Goal: Find specific page/section: Find specific page/section

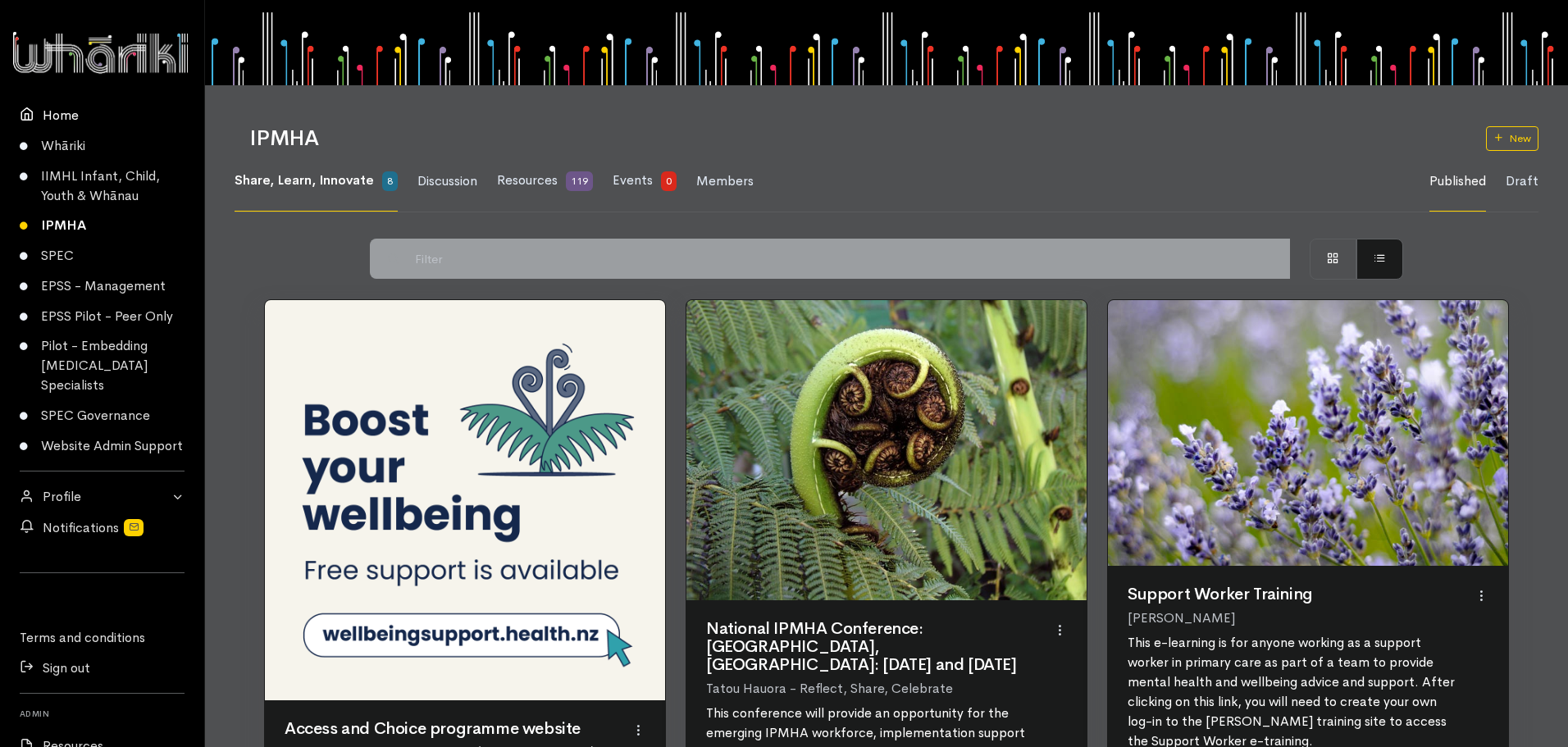
click at [65, 118] on link "Home" at bounding box center [102, 115] width 204 height 30
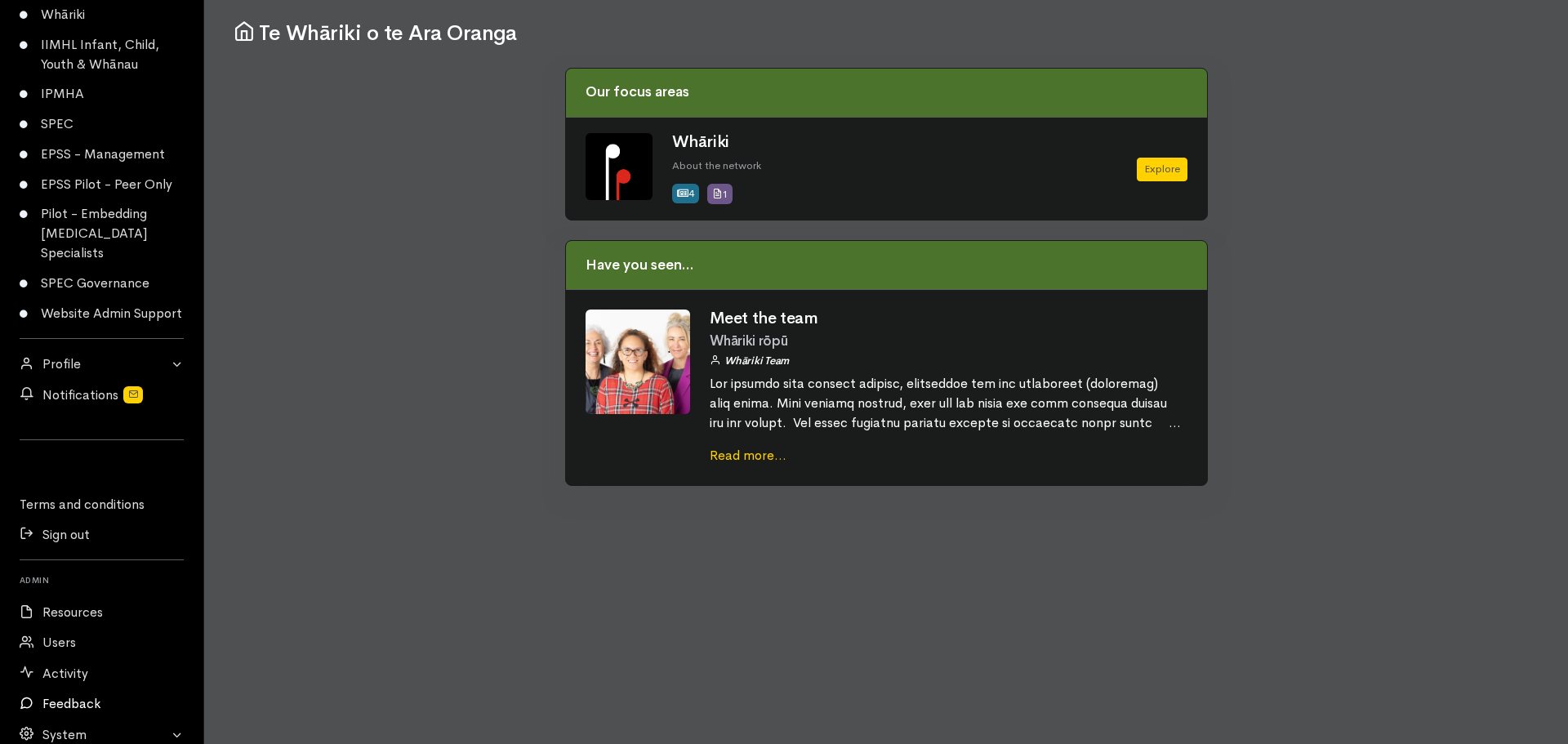
scroll to position [228, 0]
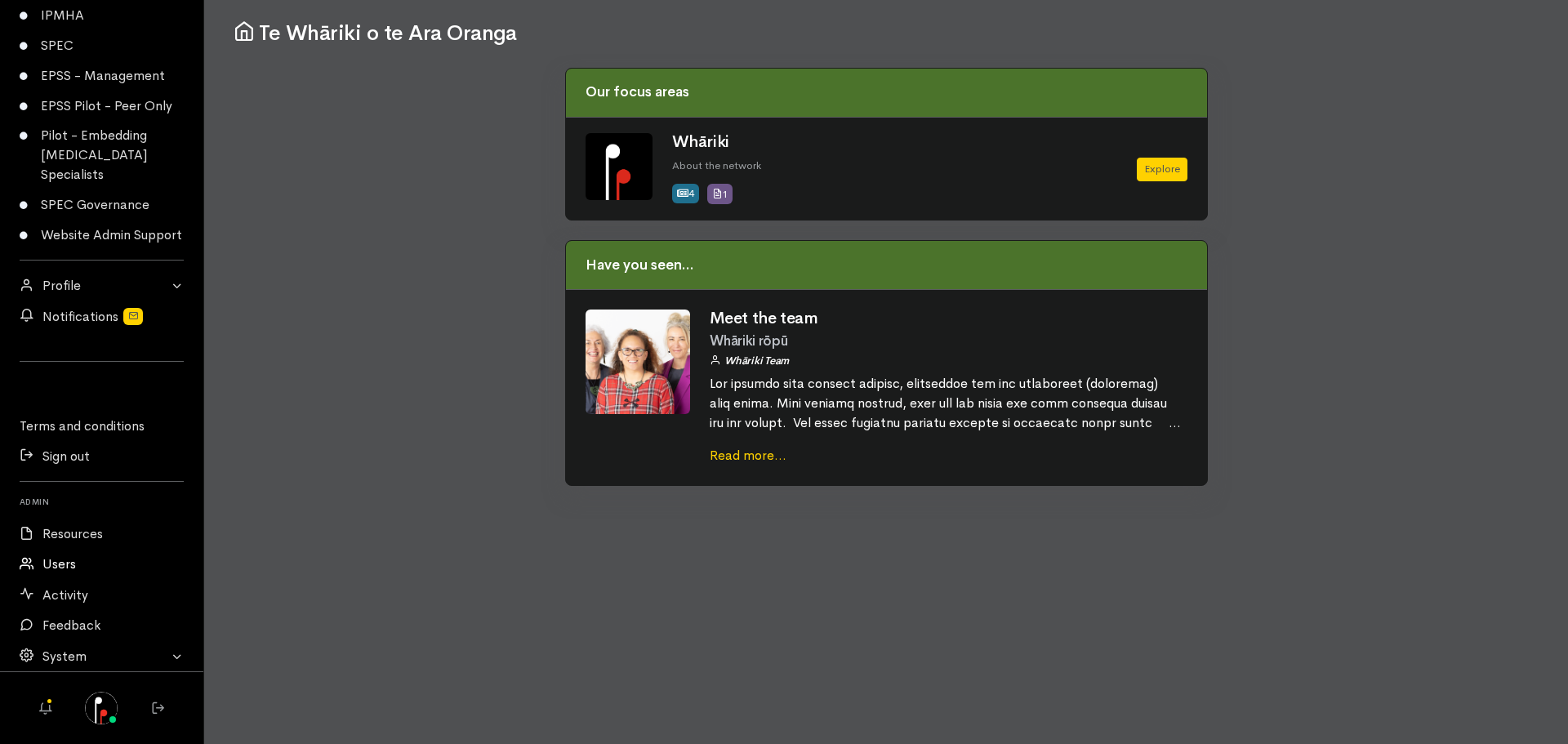
click at [63, 567] on link "Users" at bounding box center [102, 564] width 203 height 30
